Goal: Task Accomplishment & Management: Use online tool/utility

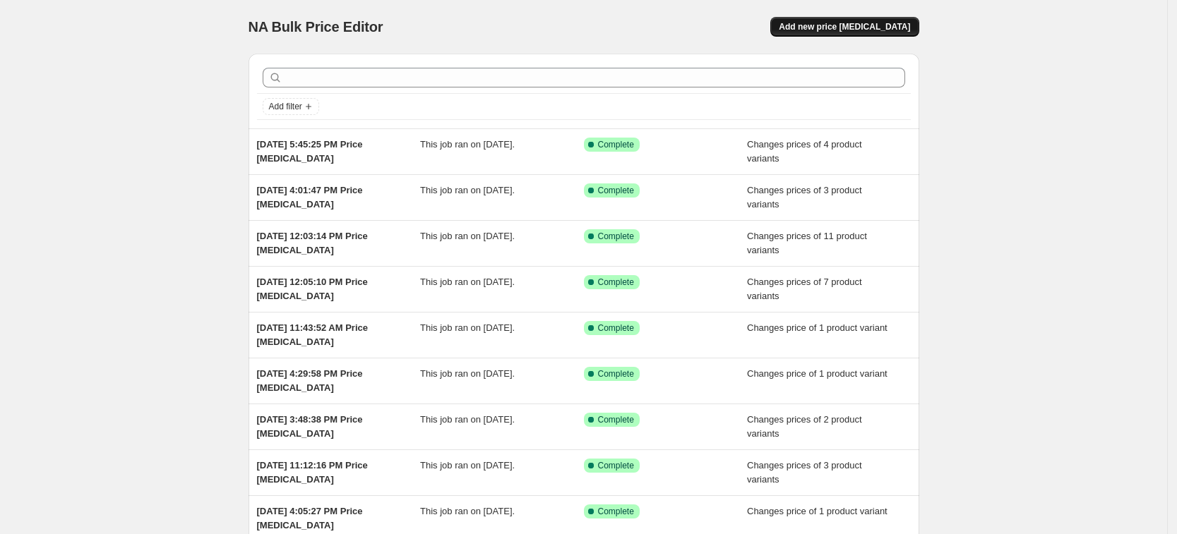
click at [910, 25] on span "Add new price [MEDICAL_DATA]" at bounding box center [843, 26] width 131 height 11
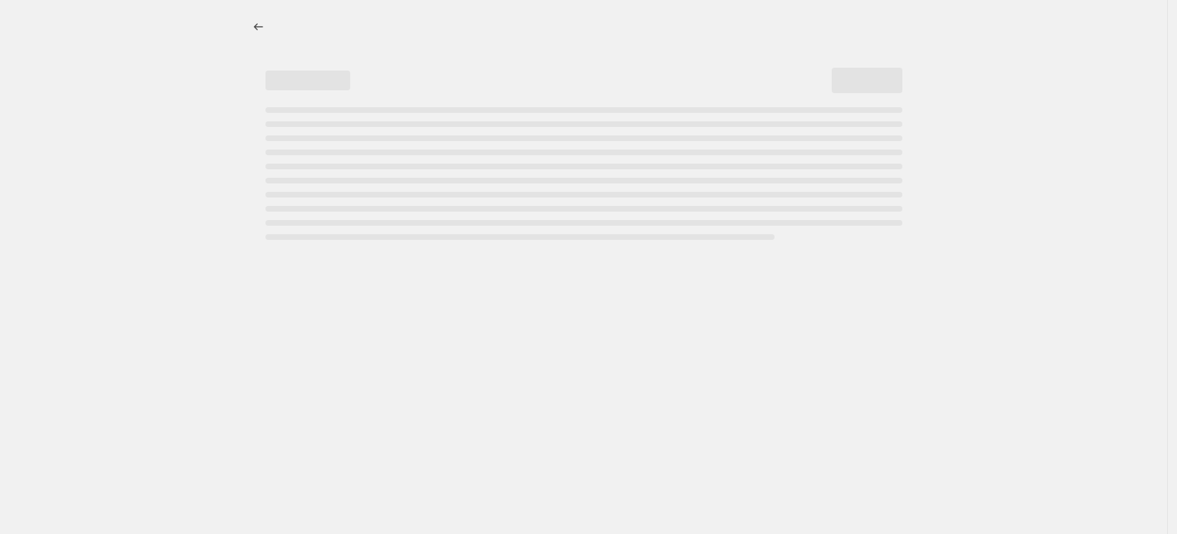
select select "percentage"
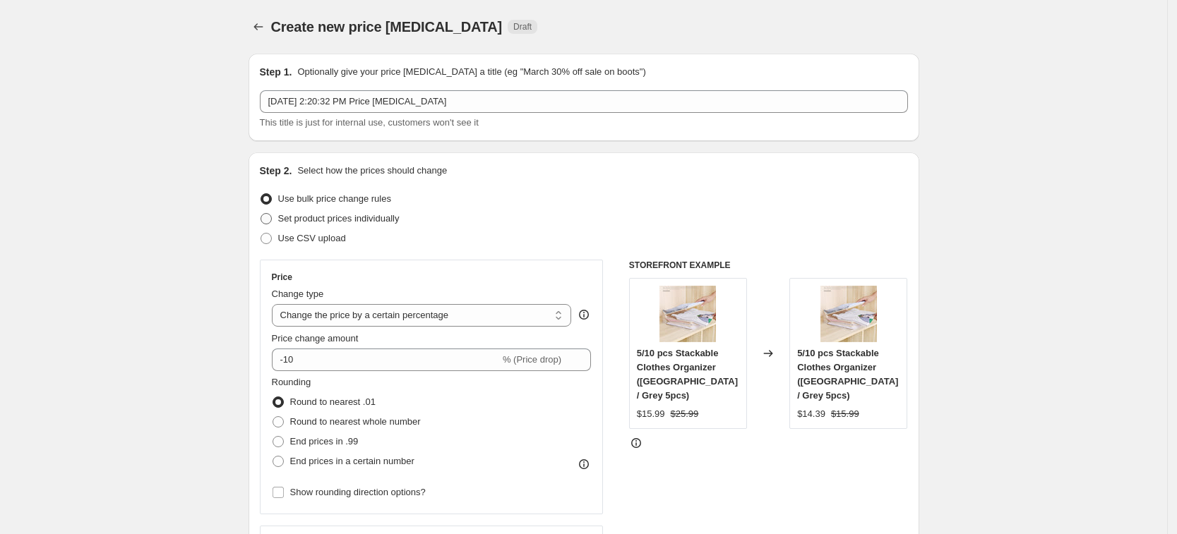
click at [361, 214] on span "Set product prices individually" at bounding box center [338, 218] width 121 height 11
click at [261, 214] on input "Set product prices individually" at bounding box center [260, 213] width 1 height 1
radio input "true"
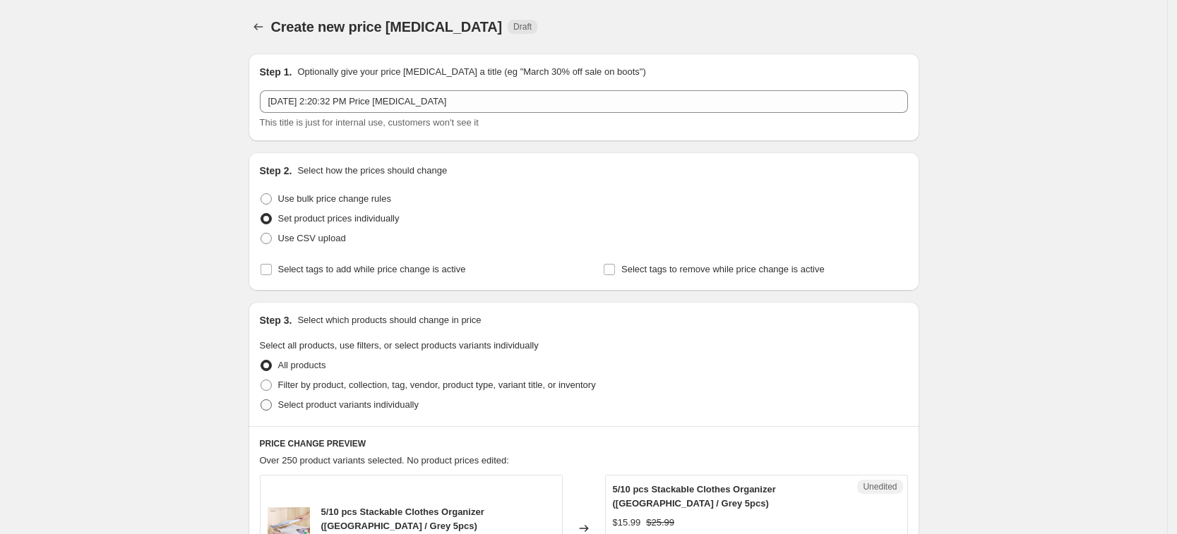
click at [390, 411] on span "Select product variants individually" at bounding box center [348, 405] width 140 height 14
click at [261, 400] on input "Select product variants individually" at bounding box center [260, 399] width 1 height 1
radio input "true"
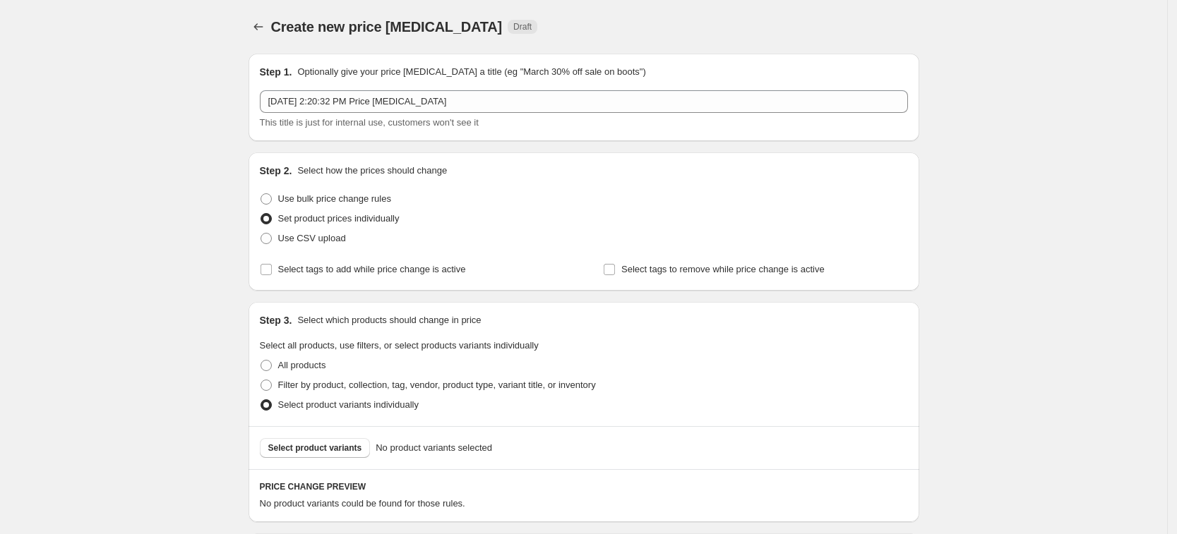
click at [356, 445] on span "Select product variants" at bounding box center [315, 448] width 94 height 11
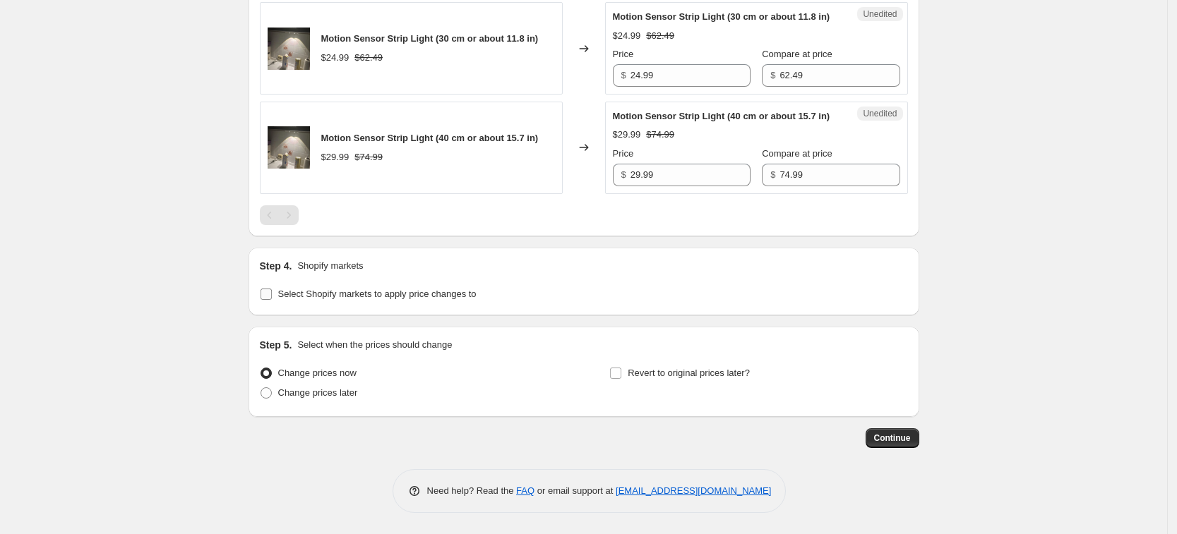
click at [423, 301] on label "Select Shopify markets to apply price changes to" at bounding box center [368, 294] width 217 height 20
click at [272, 300] on input "Select Shopify markets to apply price changes to" at bounding box center [265, 294] width 11 height 11
checkbox input "true"
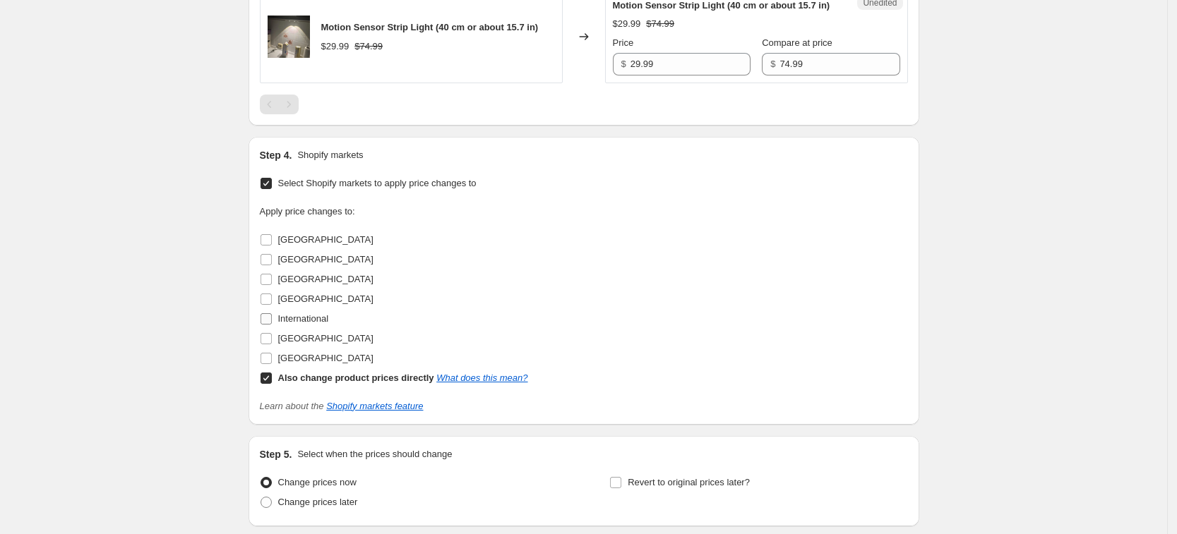
scroll to position [746, 0]
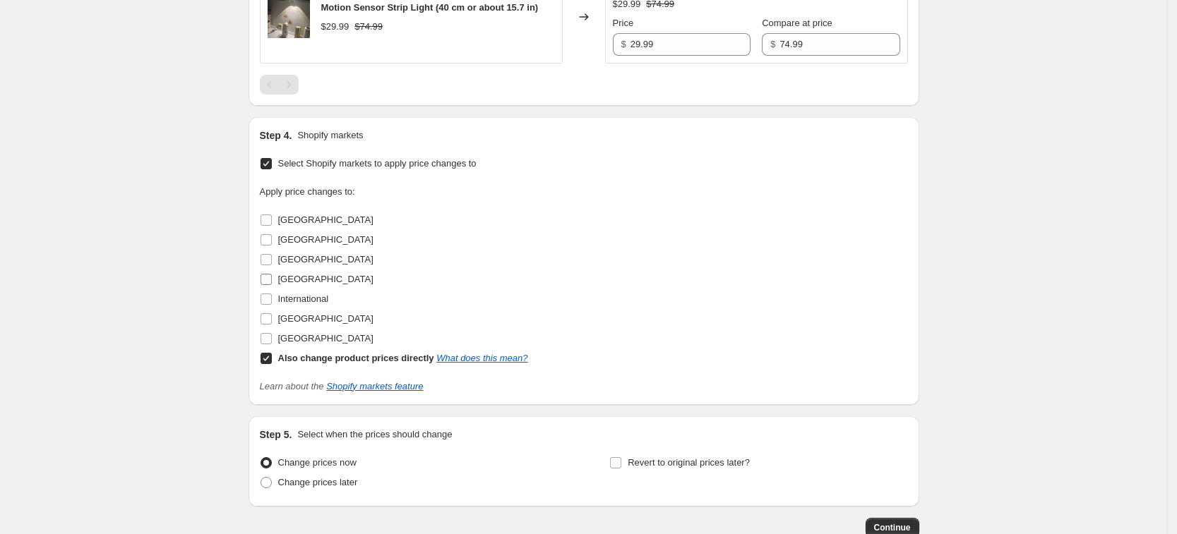
click at [311, 284] on span "[GEOGRAPHIC_DATA]" at bounding box center [325, 279] width 95 height 11
click at [272, 285] on input "[GEOGRAPHIC_DATA]" at bounding box center [265, 279] width 11 height 11
checkbox input "true"
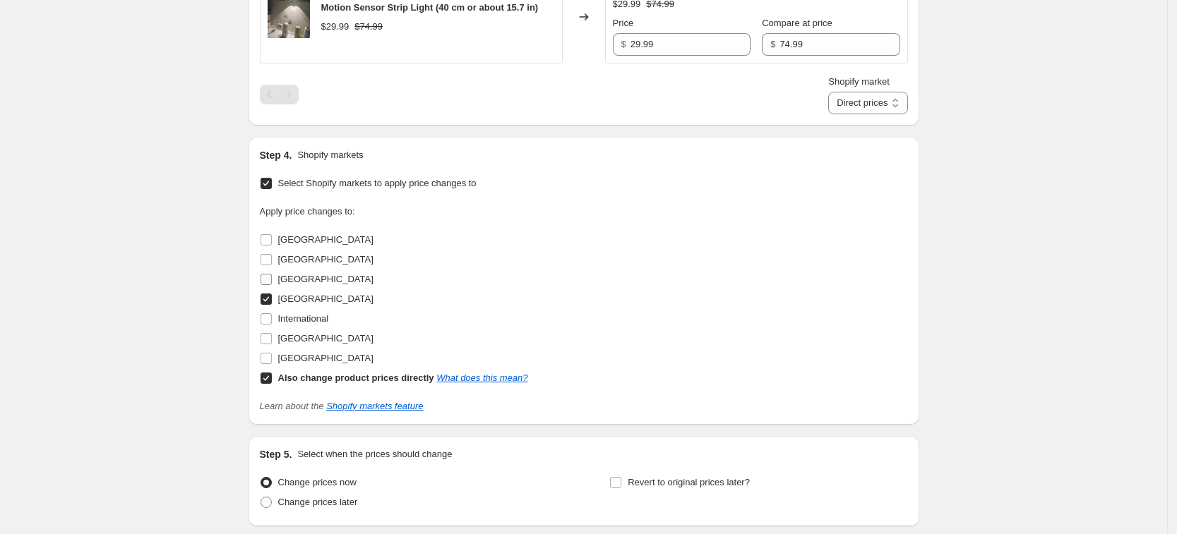
click at [305, 284] on span "[GEOGRAPHIC_DATA]" at bounding box center [325, 279] width 95 height 11
click at [272, 285] on input "[GEOGRAPHIC_DATA]" at bounding box center [265, 279] width 11 height 11
checkbox input "true"
click at [306, 344] on span "[GEOGRAPHIC_DATA]" at bounding box center [325, 338] width 95 height 11
click at [272, 344] on input "[GEOGRAPHIC_DATA]" at bounding box center [265, 338] width 11 height 11
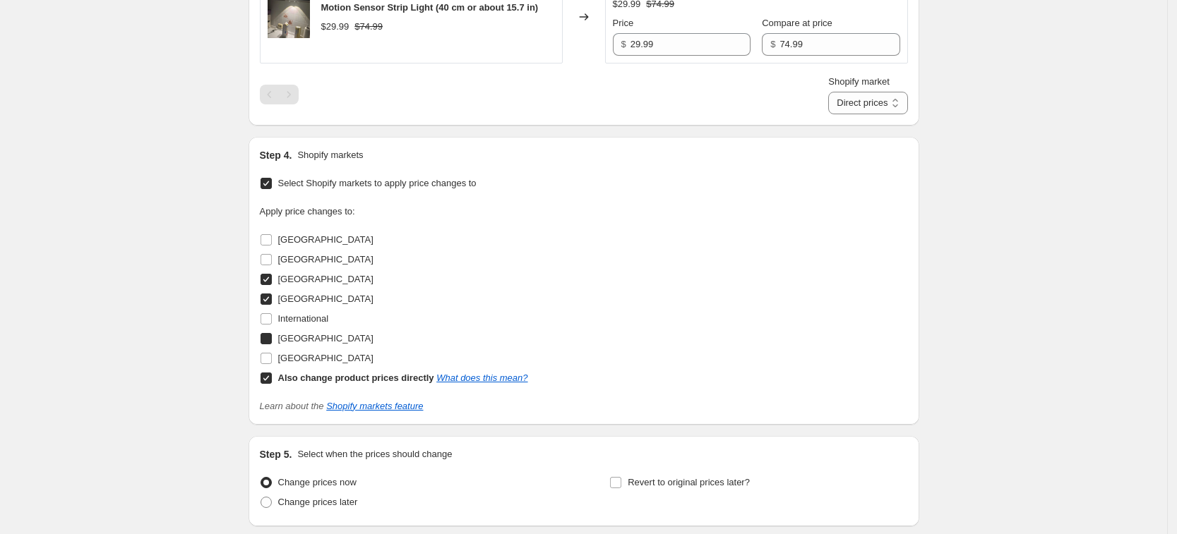
checkbox input "true"
click at [320, 363] on span "[GEOGRAPHIC_DATA]" at bounding box center [325, 358] width 95 height 11
click at [272, 364] on input "[GEOGRAPHIC_DATA]" at bounding box center [265, 358] width 11 height 11
checkbox input "true"
click at [342, 383] on b "Also change product prices directly" at bounding box center [356, 378] width 156 height 11
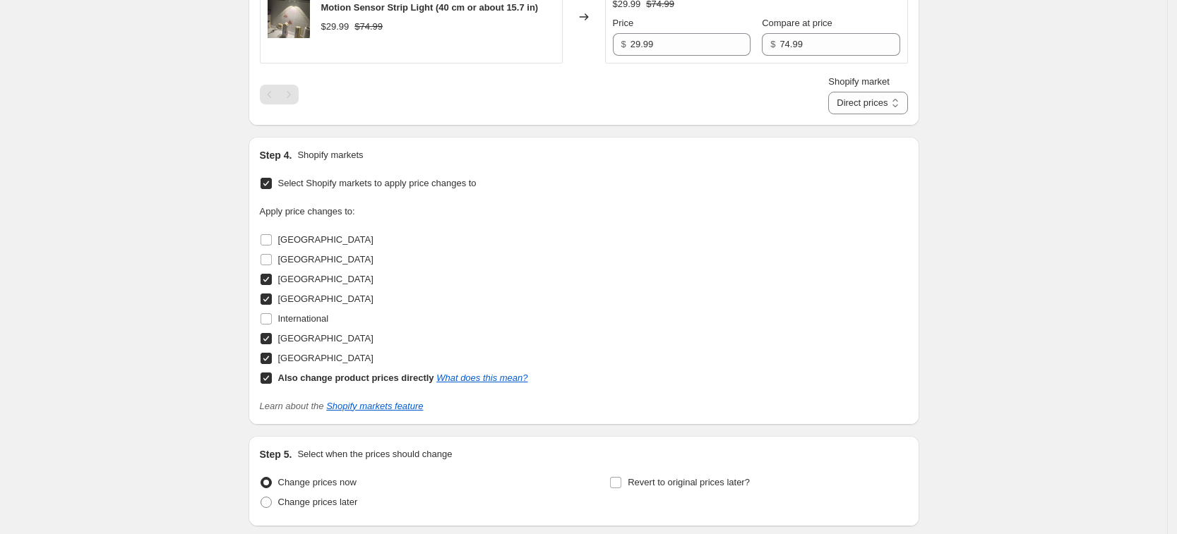
click at [272, 384] on input "Also change product prices directly What does this mean?" at bounding box center [265, 378] width 11 height 11
checkbox input "false"
select select "13152354545"
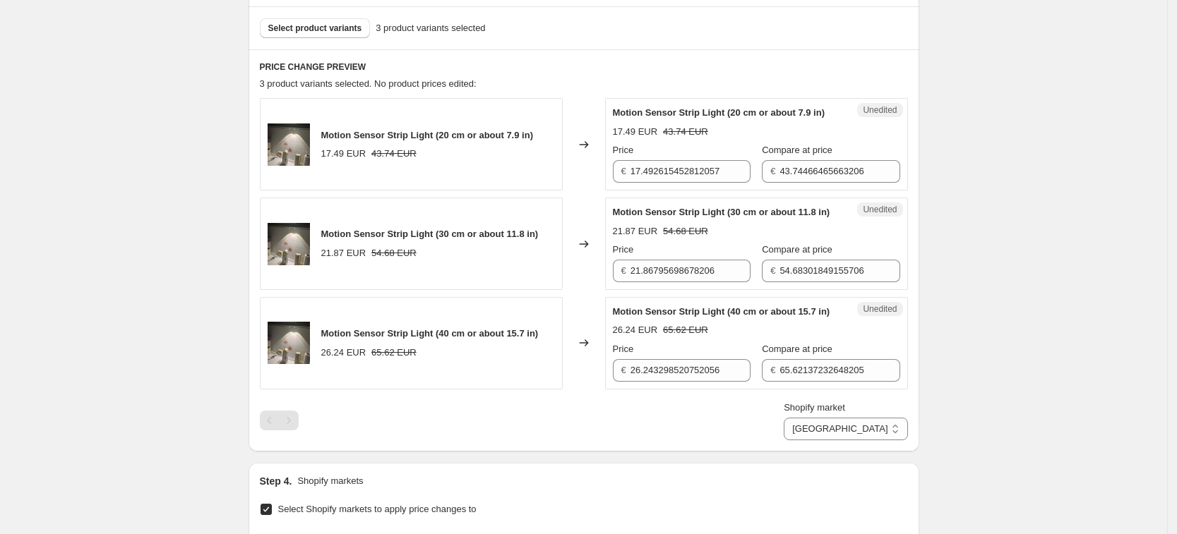
scroll to position [393, 0]
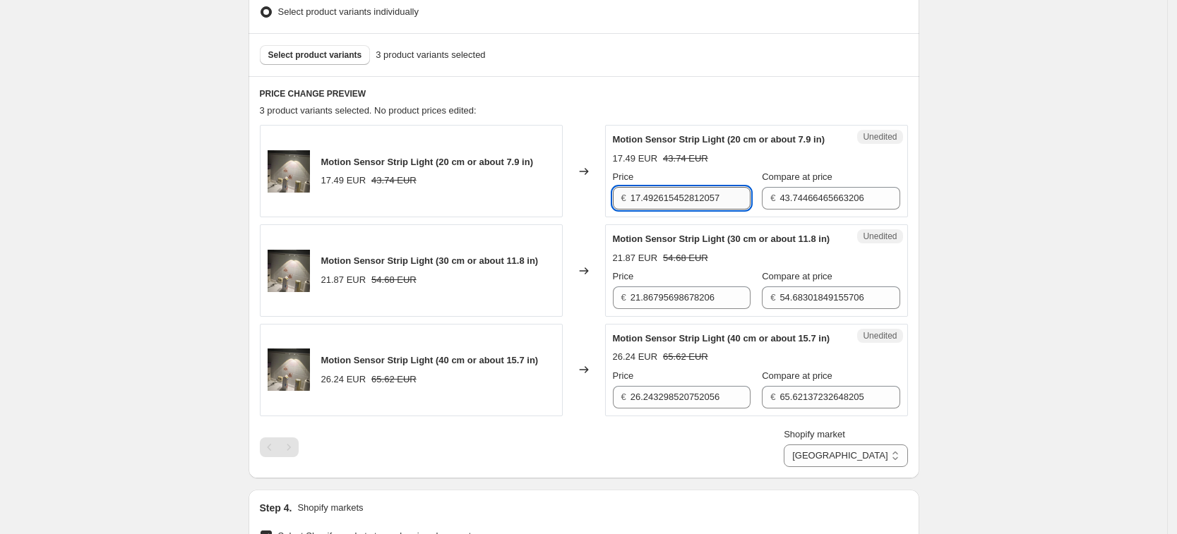
click at [708, 210] on input "17.492615452812057" at bounding box center [690, 198] width 120 height 23
type input "19.99"
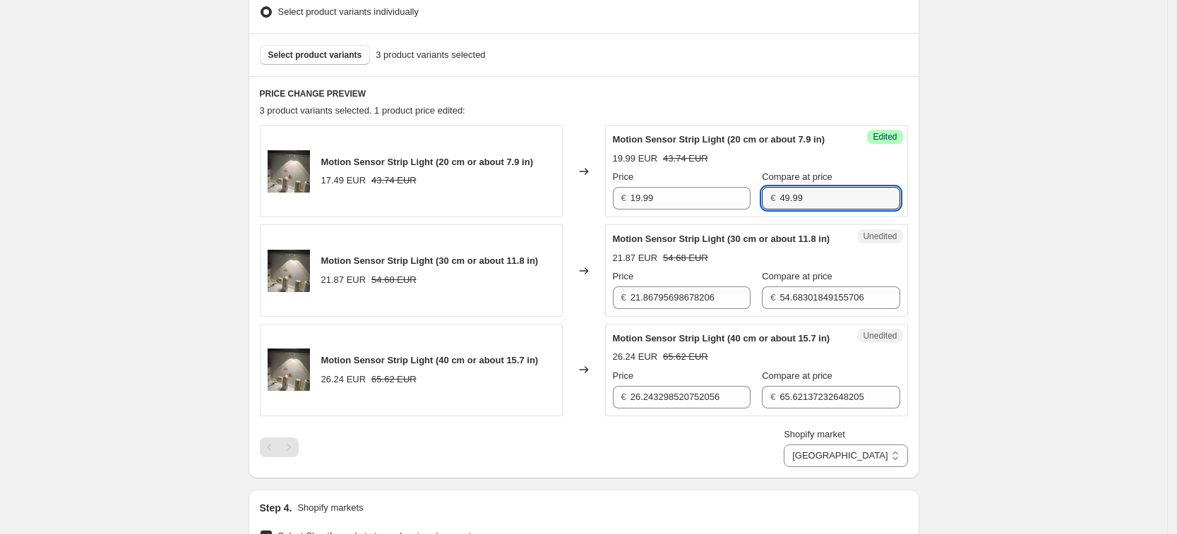
type input "49.99"
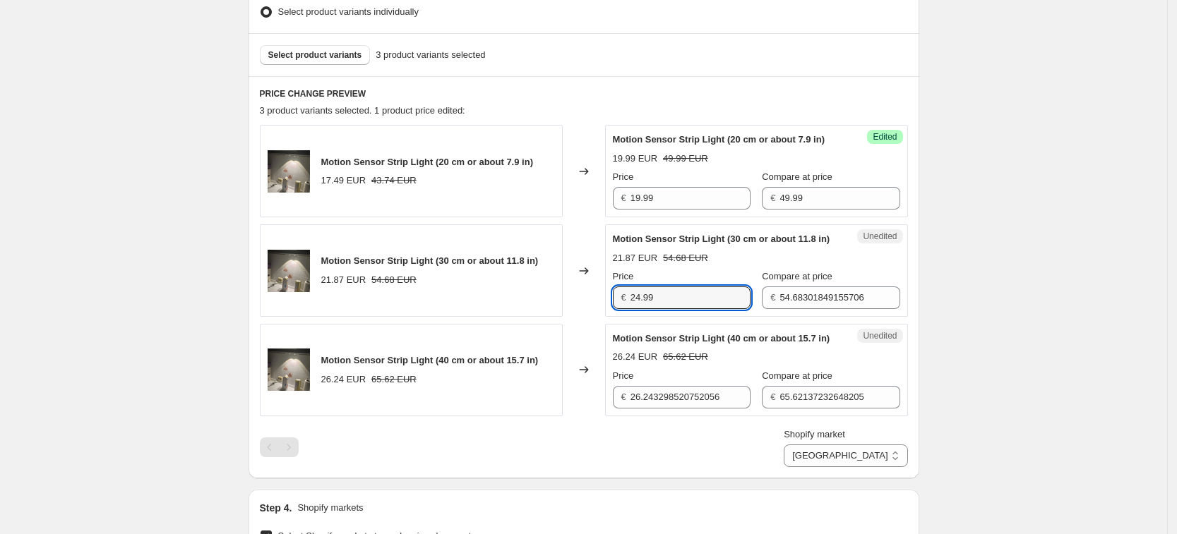
type input "24.99"
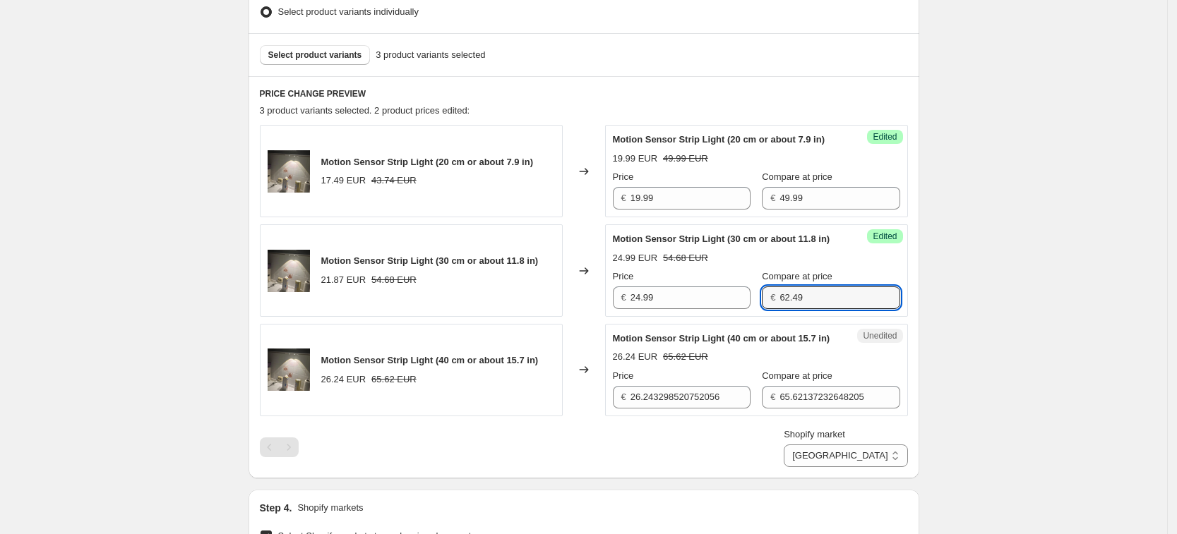
type input "62.49"
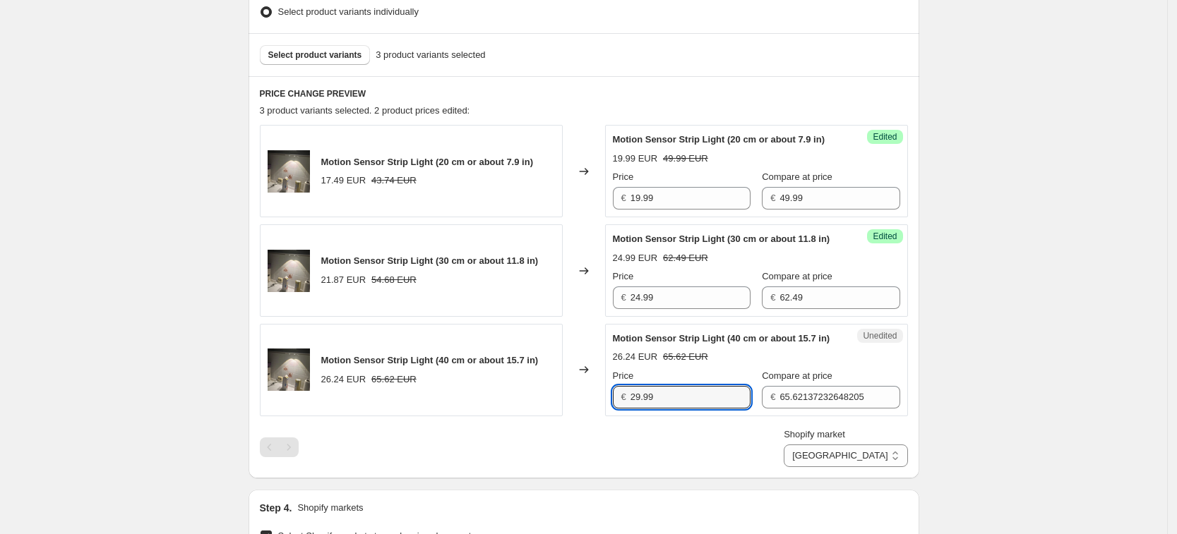
type input "29.99"
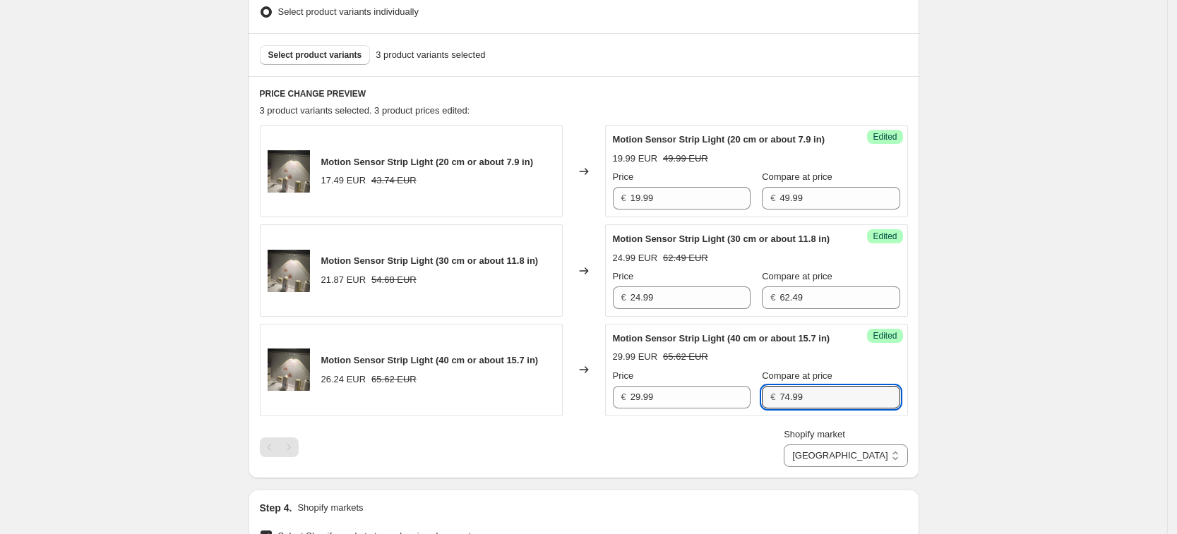
type input "74.99"
click at [933, 253] on div "Create new price [MEDICAL_DATA]. This page is ready Create new price [MEDICAL_D…" at bounding box center [584, 302] width 704 height 1390
drag, startPoint x: 883, startPoint y: 505, endPoint x: 884, endPoint y: 495, distance: 10.0
click at [883, 467] on select "[GEOGRAPHIC_DATA] [GEOGRAPHIC_DATA] [GEOGRAPHIC_DATA] [GEOGRAPHIC_DATA]" at bounding box center [845, 456] width 124 height 23
click at [817, 467] on select "[GEOGRAPHIC_DATA] [GEOGRAPHIC_DATA] [GEOGRAPHIC_DATA] [GEOGRAPHIC_DATA]" at bounding box center [845, 456] width 124 height 23
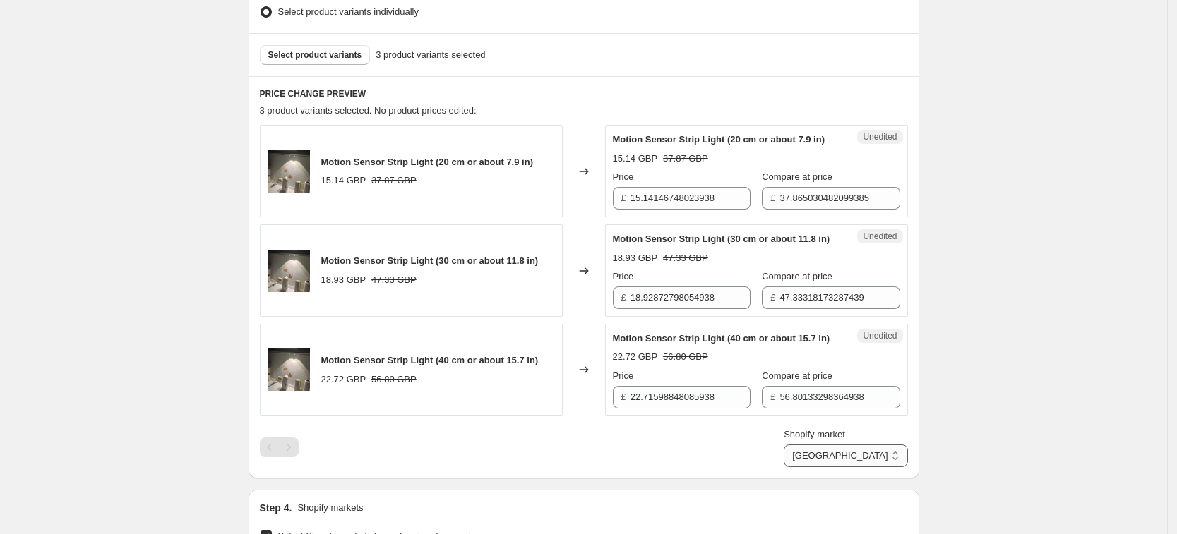
click at [898, 467] on select "[GEOGRAPHIC_DATA] [GEOGRAPHIC_DATA] [GEOGRAPHIC_DATA] [GEOGRAPHIC_DATA]" at bounding box center [845, 456] width 124 height 23
click at [817, 467] on select "[GEOGRAPHIC_DATA] [GEOGRAPHIC_DATA] [GEOGRAPHIC_DATA] [GEOGRAPHIC_DATA]" at bounding box center [845, 456] width 124 height 23
drag, startPoint x: 875, startPoint y: 503, endPoint x: 877, endPoint y: 486, distance: 16.3
click at [875, 467] on select "[GEOGRAPHIC_DATA] [GEOGRAPHIC_DATA] [GEOGRAPHIC_DATA] [GEOGRAPHIC_DATA]" at bounding box center [845, 456] width 124 height 23
select select "13152321777"
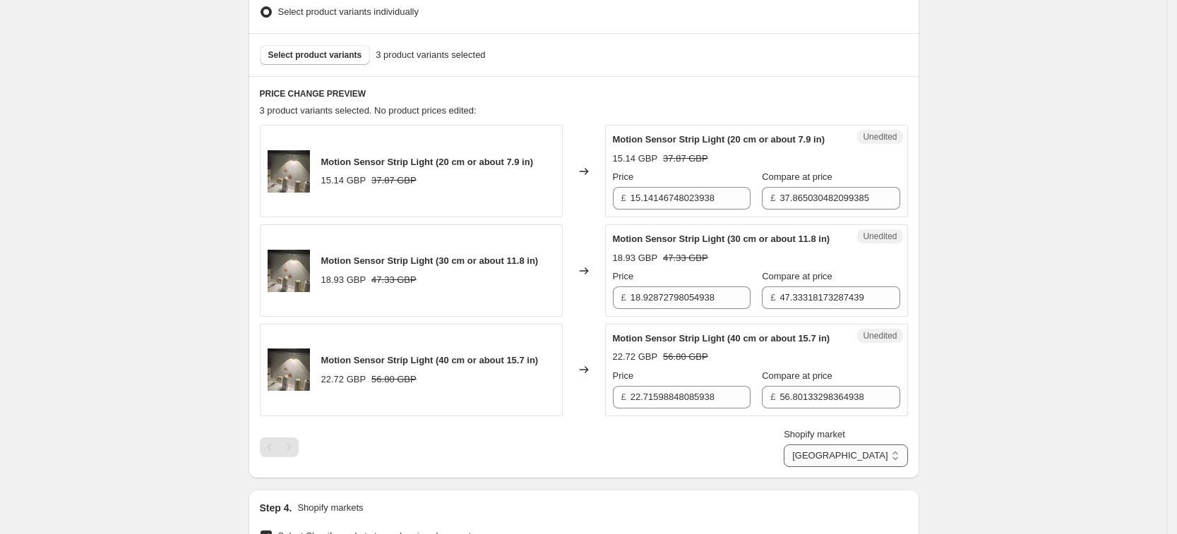
click at [847, 467] on select "[GEOGRAPHIC_DATA] [GEOGRAPHIC_DATA] [GEOGRAPHIC_DATA] [GEOGRAPHIC_DATA]" at bounding box center [845, 456] width 124 height 23
click at [689, 210] on input "17.492615452812057" at bounding box center [690, 198] width 120 height 23
type input "19.99"
type input "49.99"
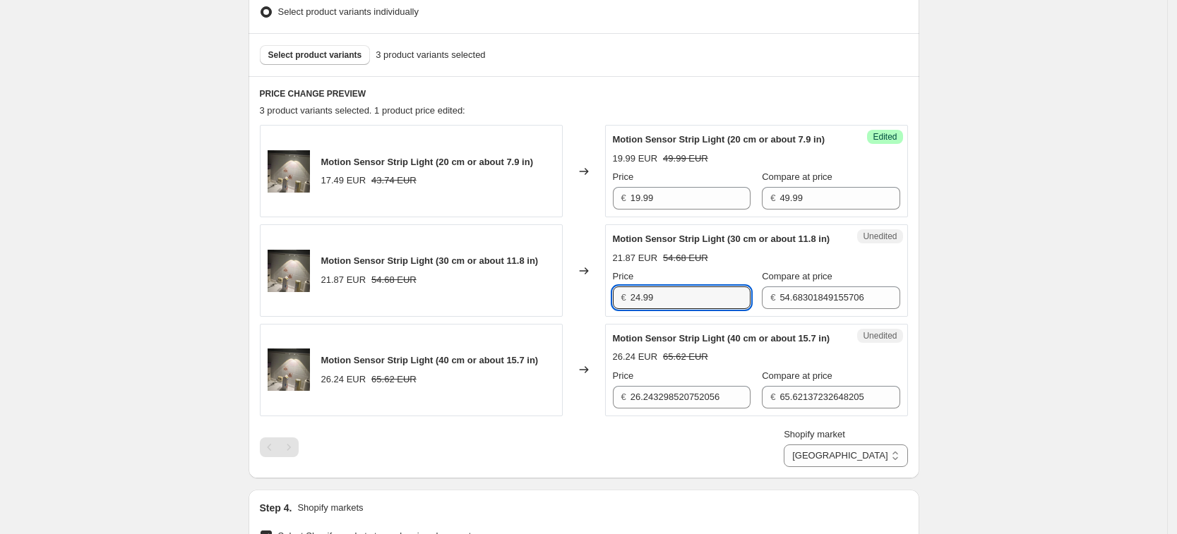
type input "24.99"
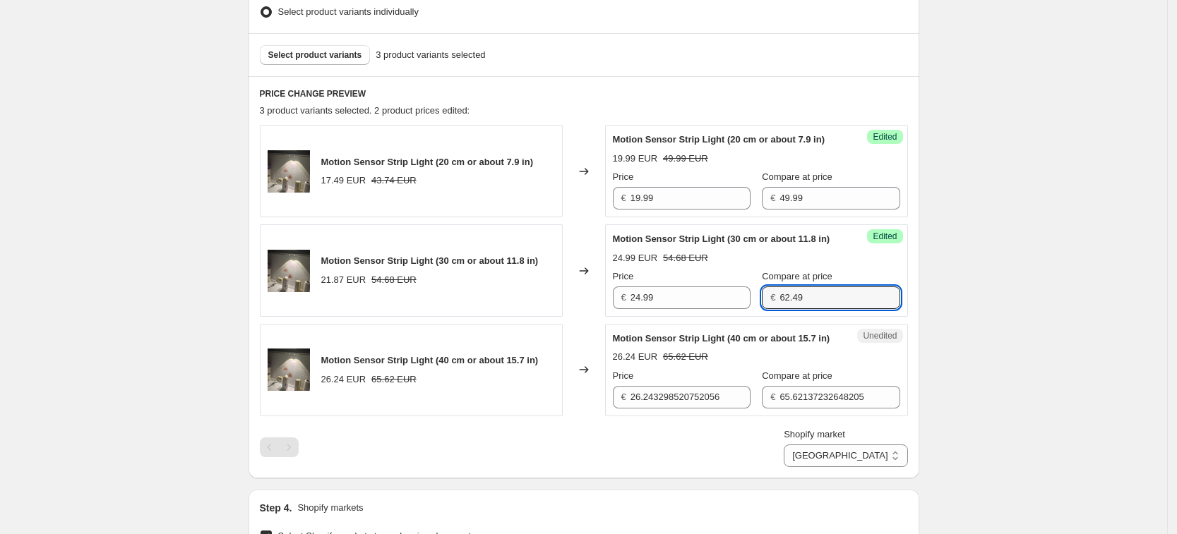
type input "62.49"
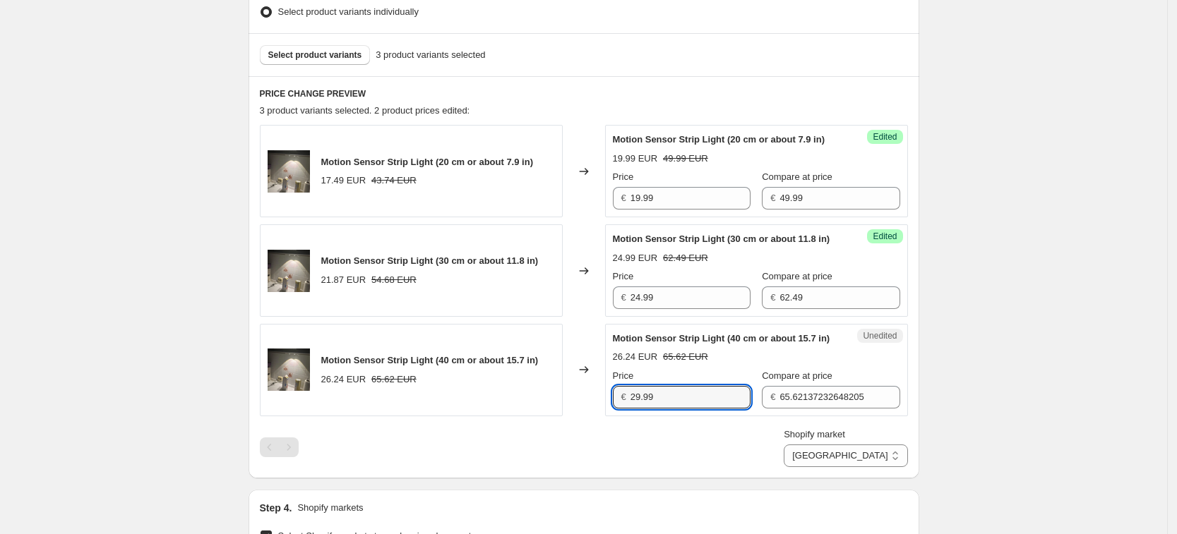
type input "29.99"
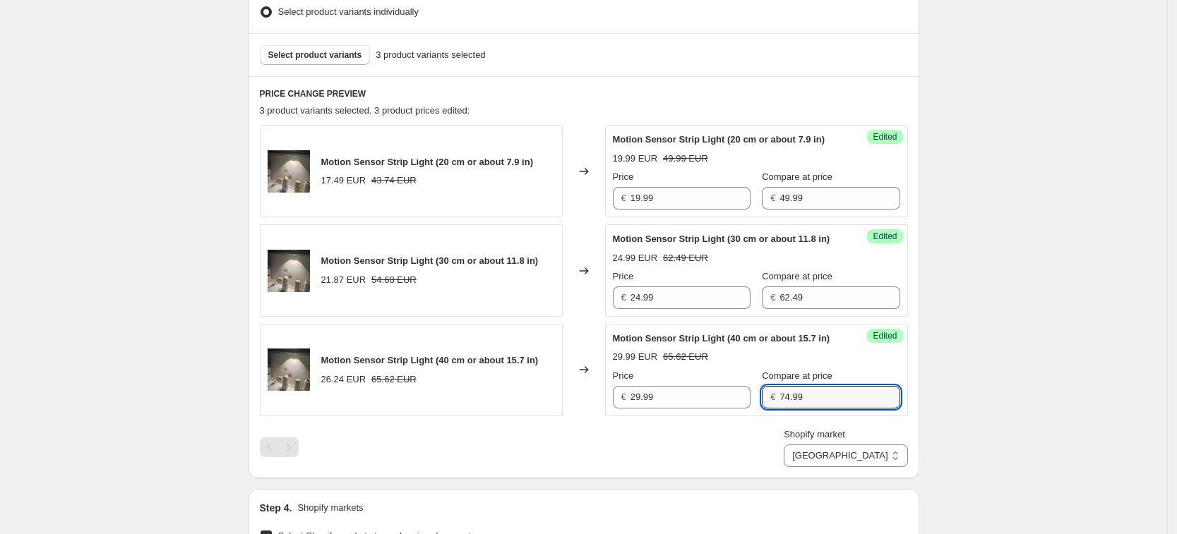
type input "74.99"
click at [972, 279] on div "Create new price [MEDICAL_DATA]. This page is ready Create new price [MEDICAL_D…" at bounding box center [583, 302] width 1167 height 1390
click at [881, 467] on select "[GEOGRAPHIC_DATA] [GEOGRAPHIC_DATA] [GEOGRAPHIC_DATA] [GEOGRAPHIC_DATA]" at bounding box center [845, 456] width 124 height 23
select select "7501644017"
click at [817, 467] on select "[GEOGRAPHIC_DATA] [GEOGRAPHIC_DATA] [GEOGRAPHIC_DATA] [GEOGRAPHIC_DATA]" at bounding box center [845, 456] width 124 height 23
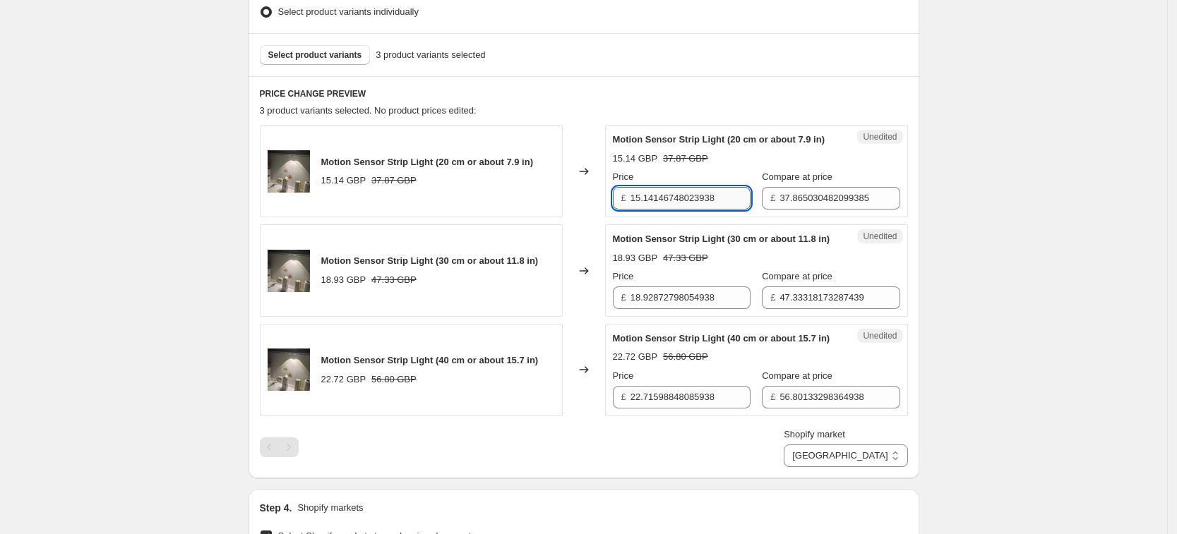
click at [679, 210] on input "15.14146748023938" at bounding box center [690, 198] width 120 height 23
type input "16.99"
click at [951, 199] on div "Create new price [MEDICAL_DATA]. This page is ready Create new price [MEDICAL_D…" at bounding box center [583, 302] width 1167 height 1390
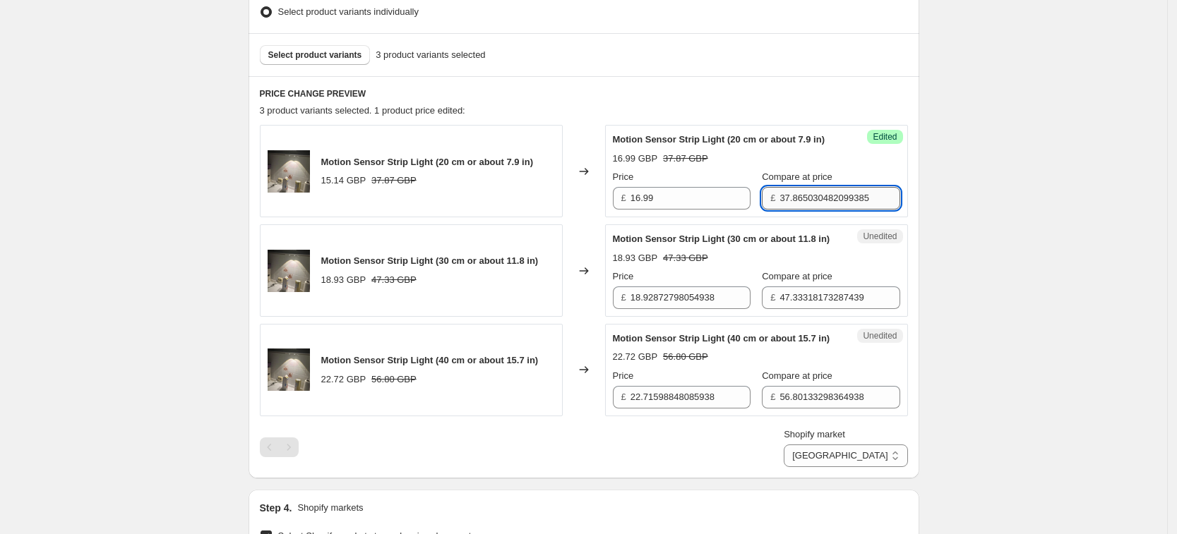
click at [816, 205] on input "37.865030482099385" at bounding box center [839, 198] width 120 height 23
type input "42.49"
click at [1046, 309] on div "Create new price [MEDICAL_DATA]. This page is ready Create new price [MEDICAL_D…" at bounding box center [583, 302] width 1167 height 1390
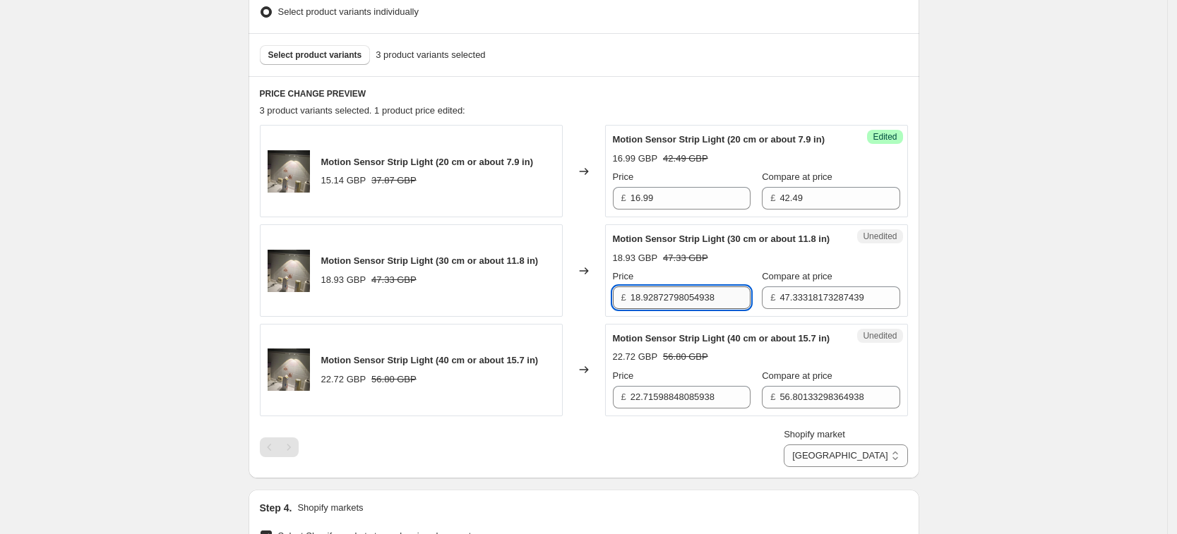
click at [674, 309] on input "18.92872798054938" at bounding box center [690, 298] width 120 height 23
type input "21.99"
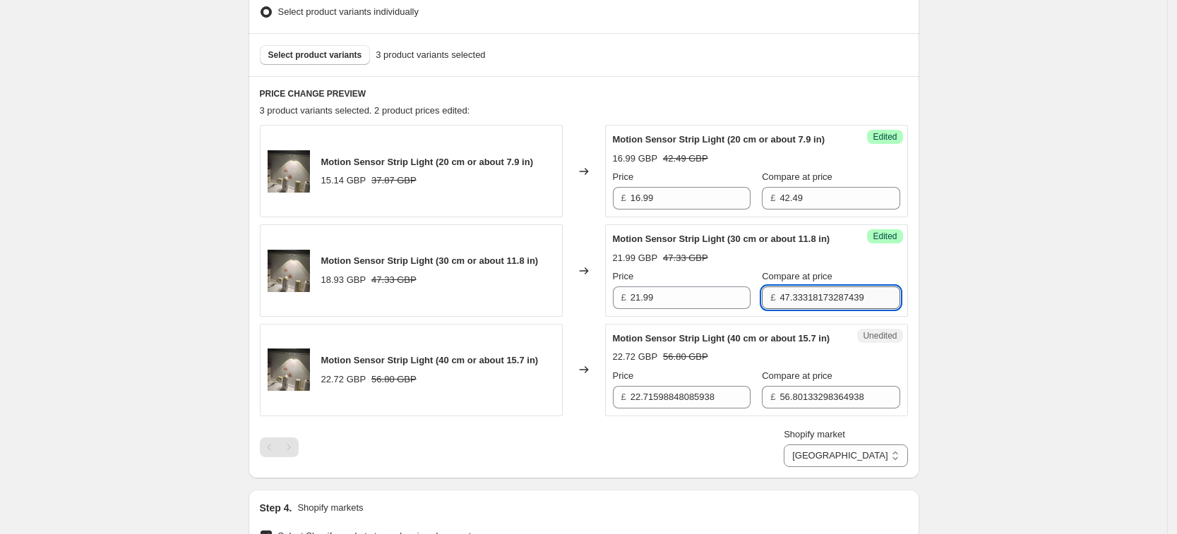
click at [838, 309] on input "47.33318173287439" at bounding box center [839, 298] width 120 height 23
type input "53.49"
click at [1000, 315] on div "Create new price [MEDICAL_DATA]. This page is ready Create new price [MEDICAL_D…" at bounding box center [583, 302] width 1167 height 1390
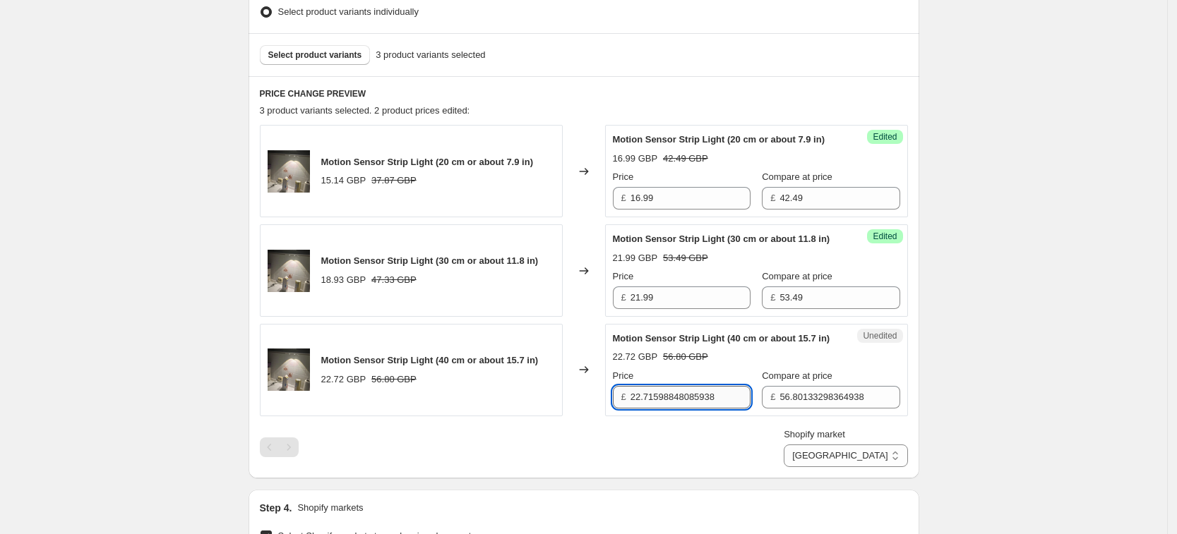
click at [733, 409] on input "22.71598848085938" at bounding box center [690, 397] width 120 height 23
type input "25.99"
click at [919, 384] on div "PRICE CHANGE PREVIEW 3 product variants selected. 3 product prices edited: Moti…" at bounding box center [583, 277] width 671 height 402
click at [772, 409] on div "Compare at price £ 56.80133298364938" at bounding box center [831, 389] width 138 height 40
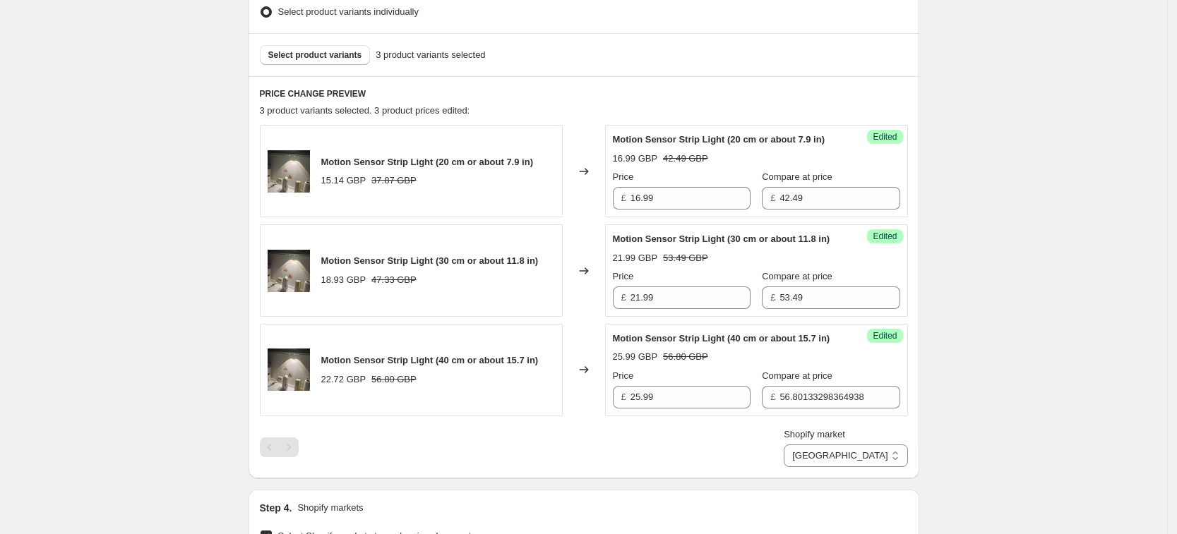
click at [775, 409] on div "Compare at price £ 56.80133298364938" at bounding box center [831, 389] width 138 height 40
click at [779, 409] on input "56.80133298364938" at bounding box center [839, 397] width 120 height 23
type input "63.99"
click at [993, 367] on div "Create new price [MEDICAL_DATA]. This page is ready Create new price [MEDICAL_D…" at bounding box center [583, 302] width 1167 height 1390
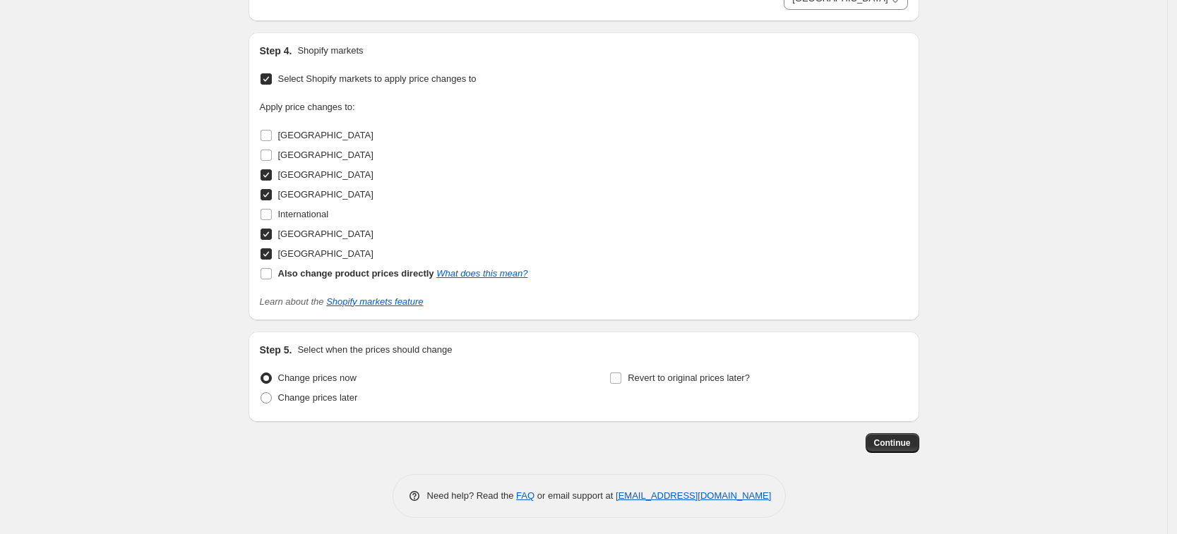
scroll to position [898, 0]
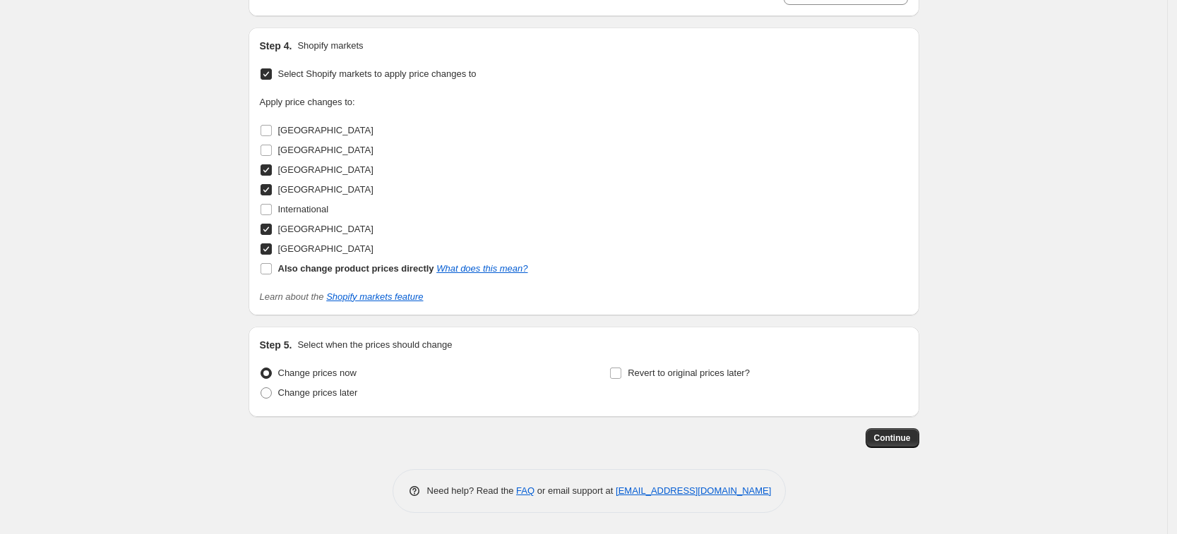
click at [890, 438] on span "Continue" at bounding box center [892, 438] width 37 height 11
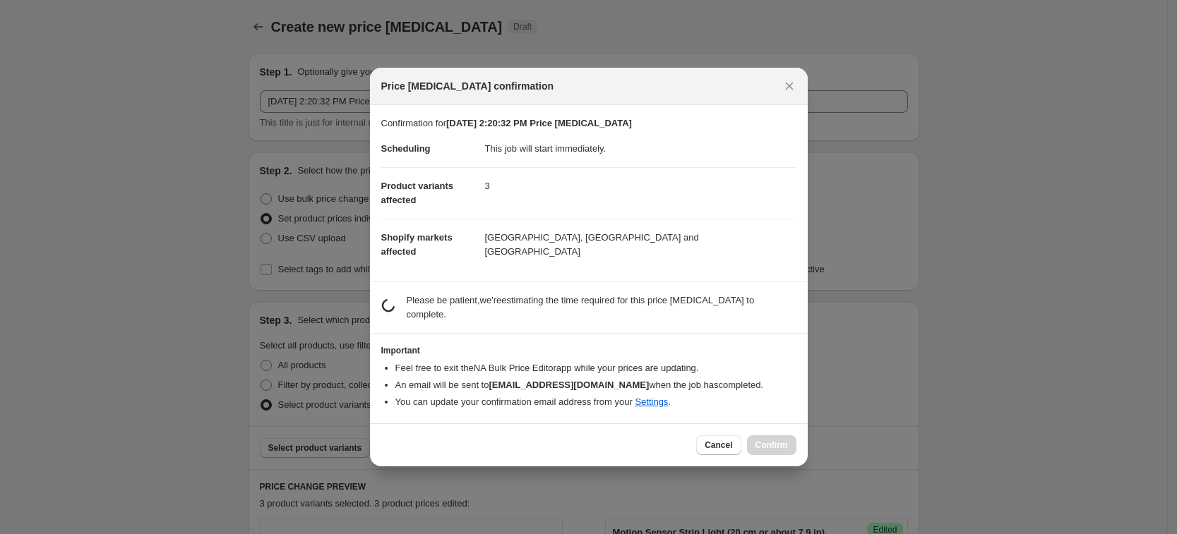
scroll to position [0, 0]
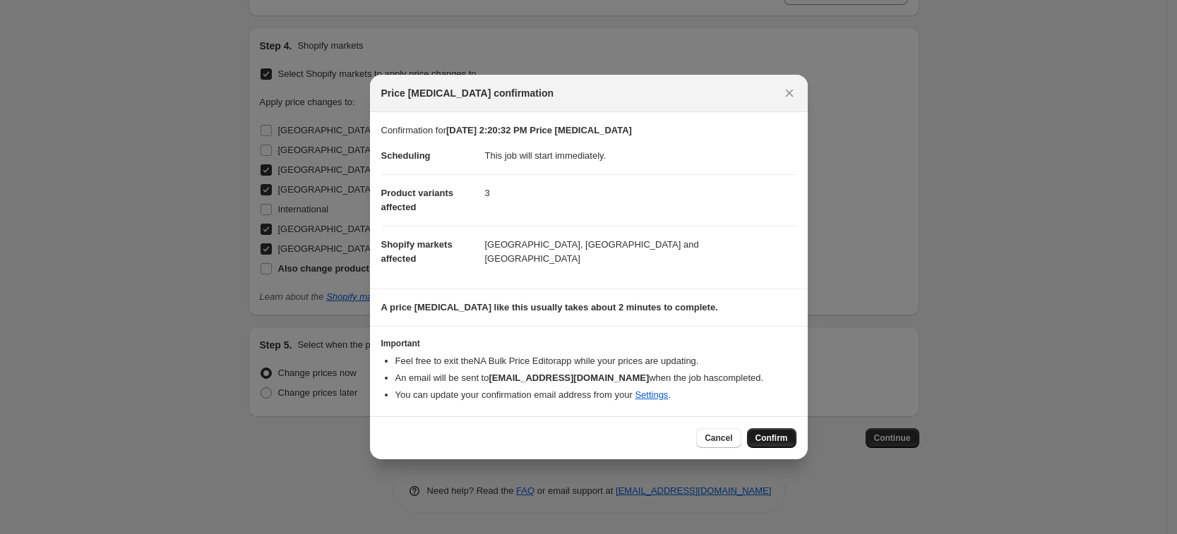
click at [771, 433] on span "Confirm" at bounding box center [771, 438] width 32 height 11
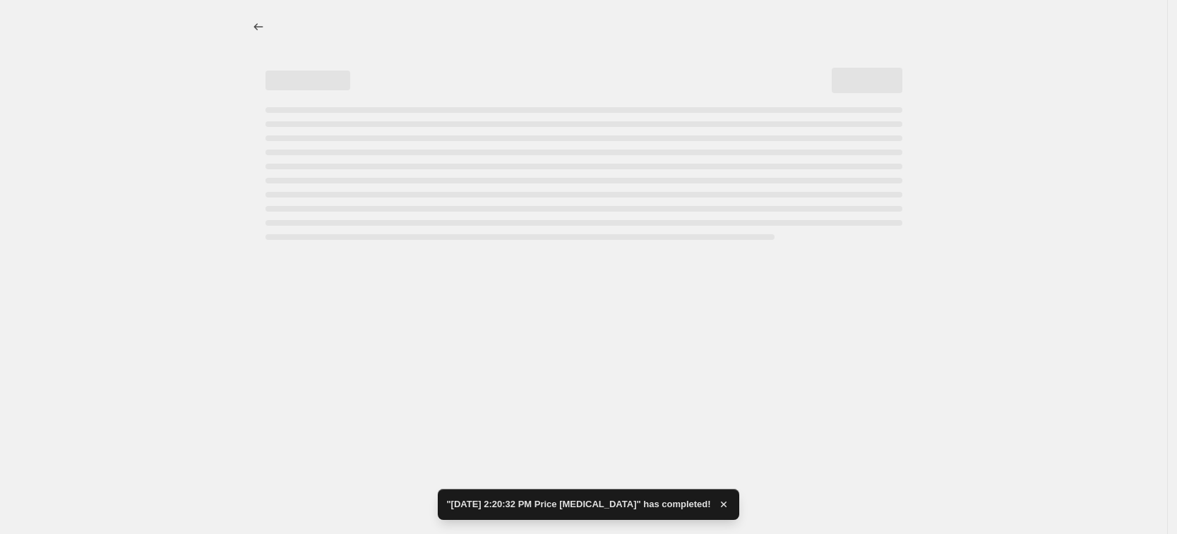
select select "7501644017"
